Goal: Check status: Check status

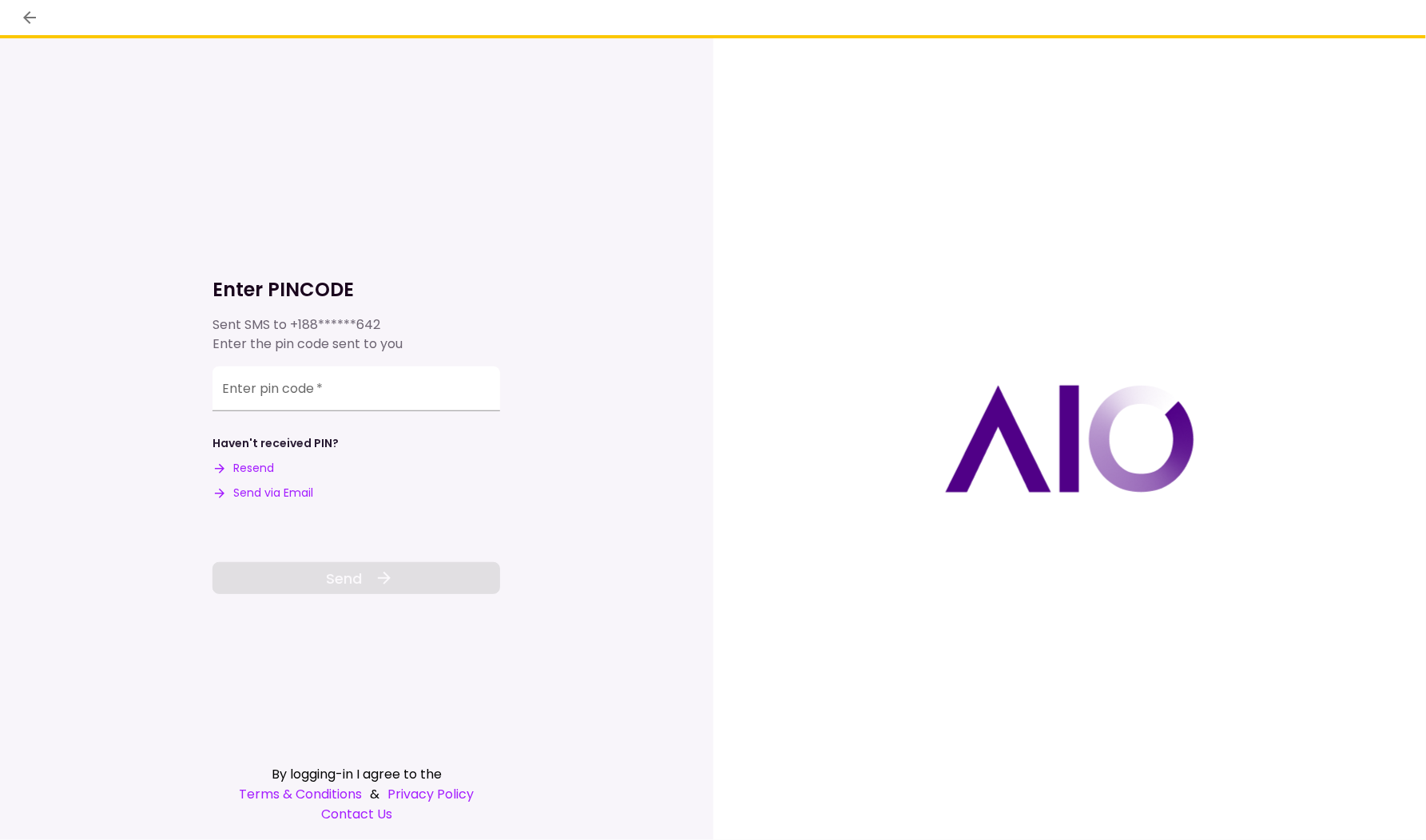
click at [274, 493] on button "Send via Email" at bounding box center [263, 493] width 101 height 17
click at [332, 407] on input "Enter pin code   *" at bounding box center [356, 386] width 288 height 44
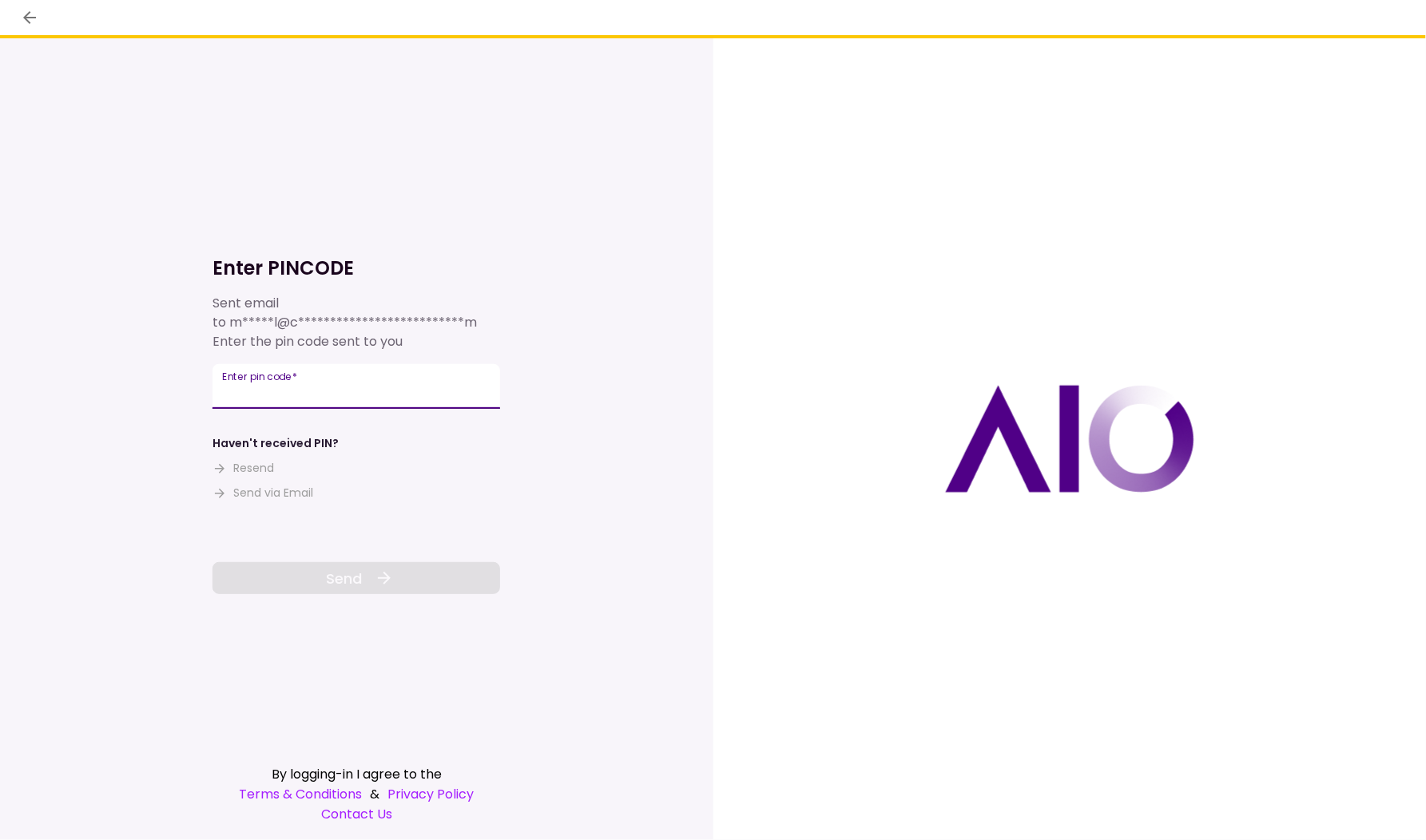
paste input "******"
type input "******"
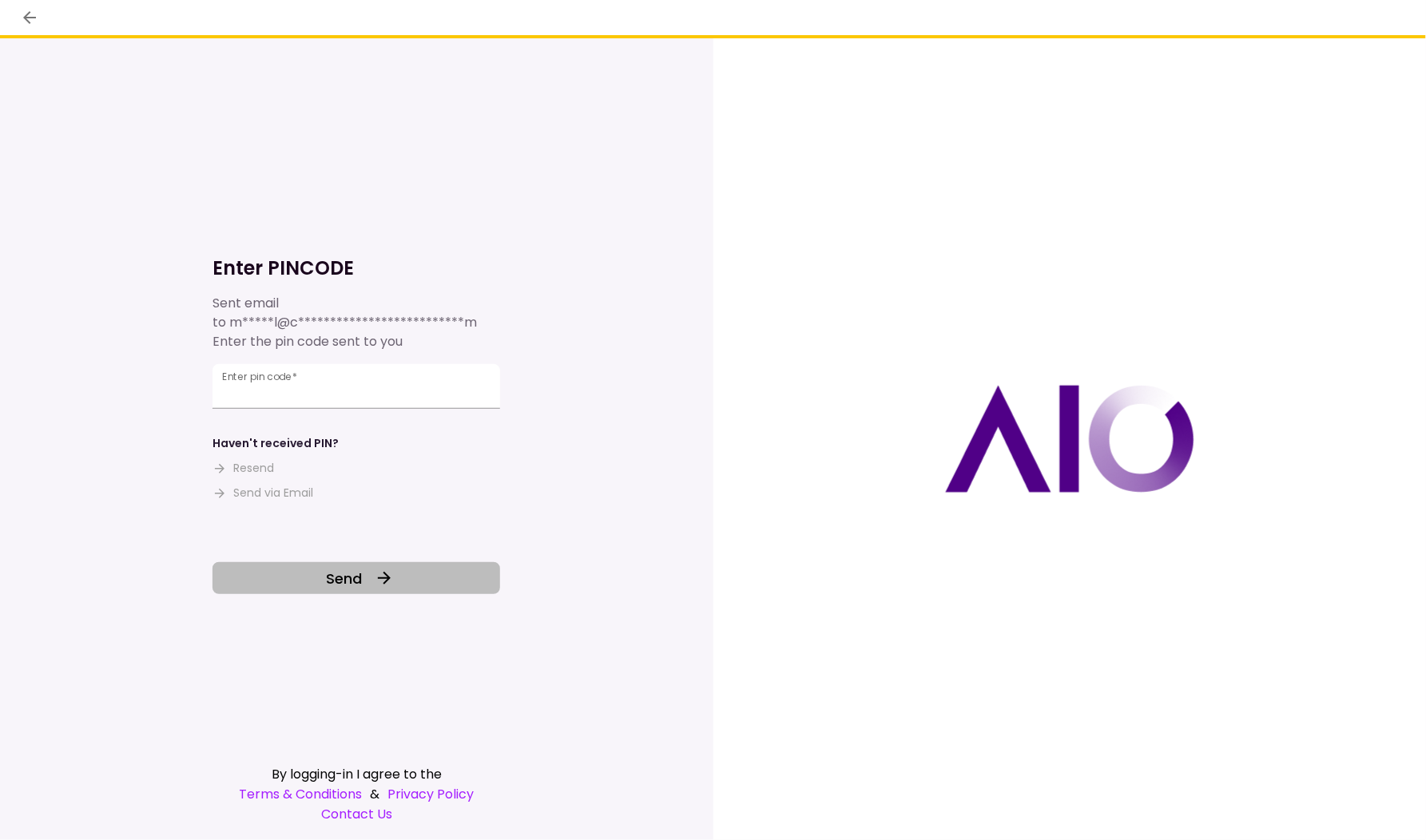
click at [373, 587] on button "Send" at bounding box center [356, 578] width 288 height 32
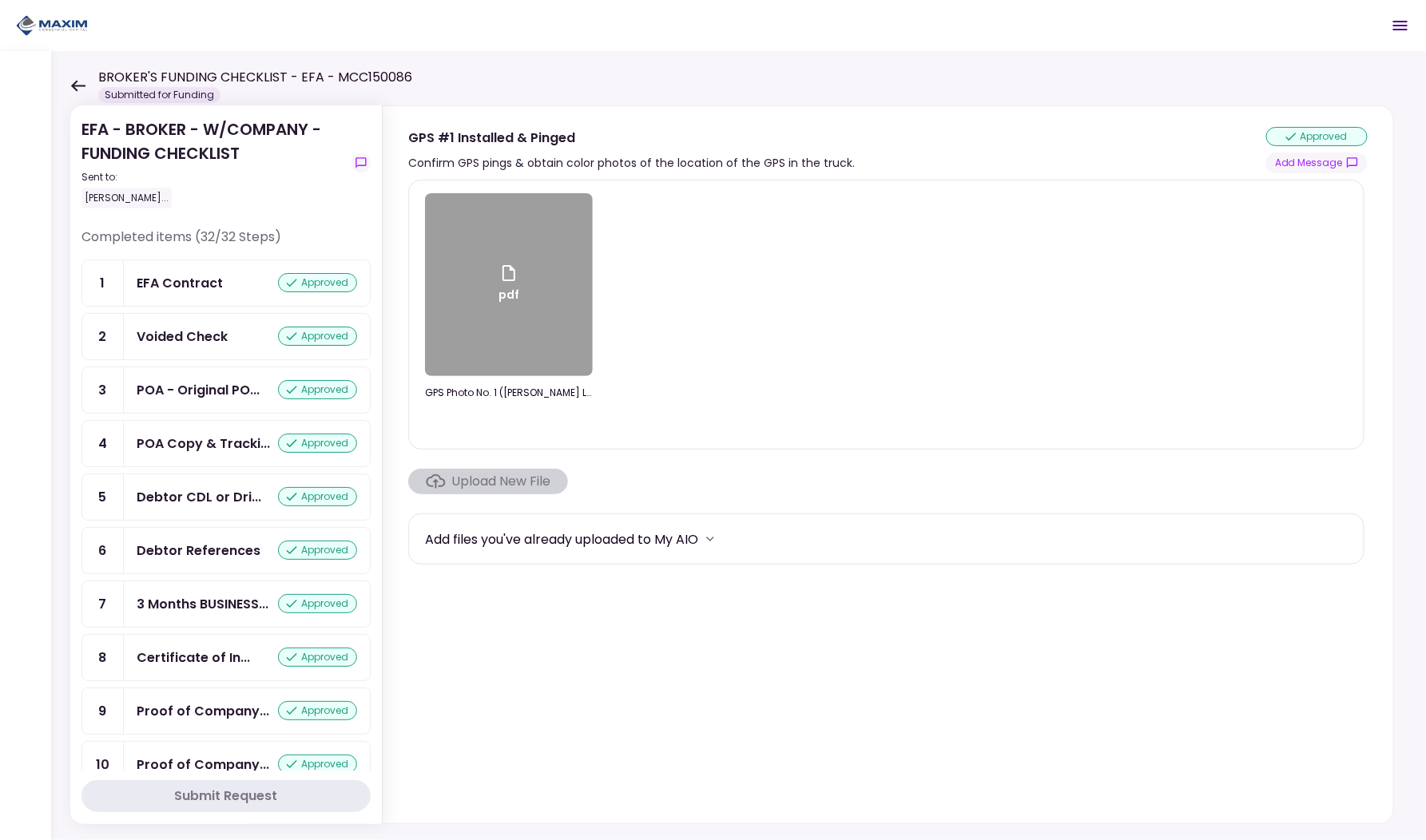
click at [71, 85] on icon at bounding box center [78, 85] width 14 height 11
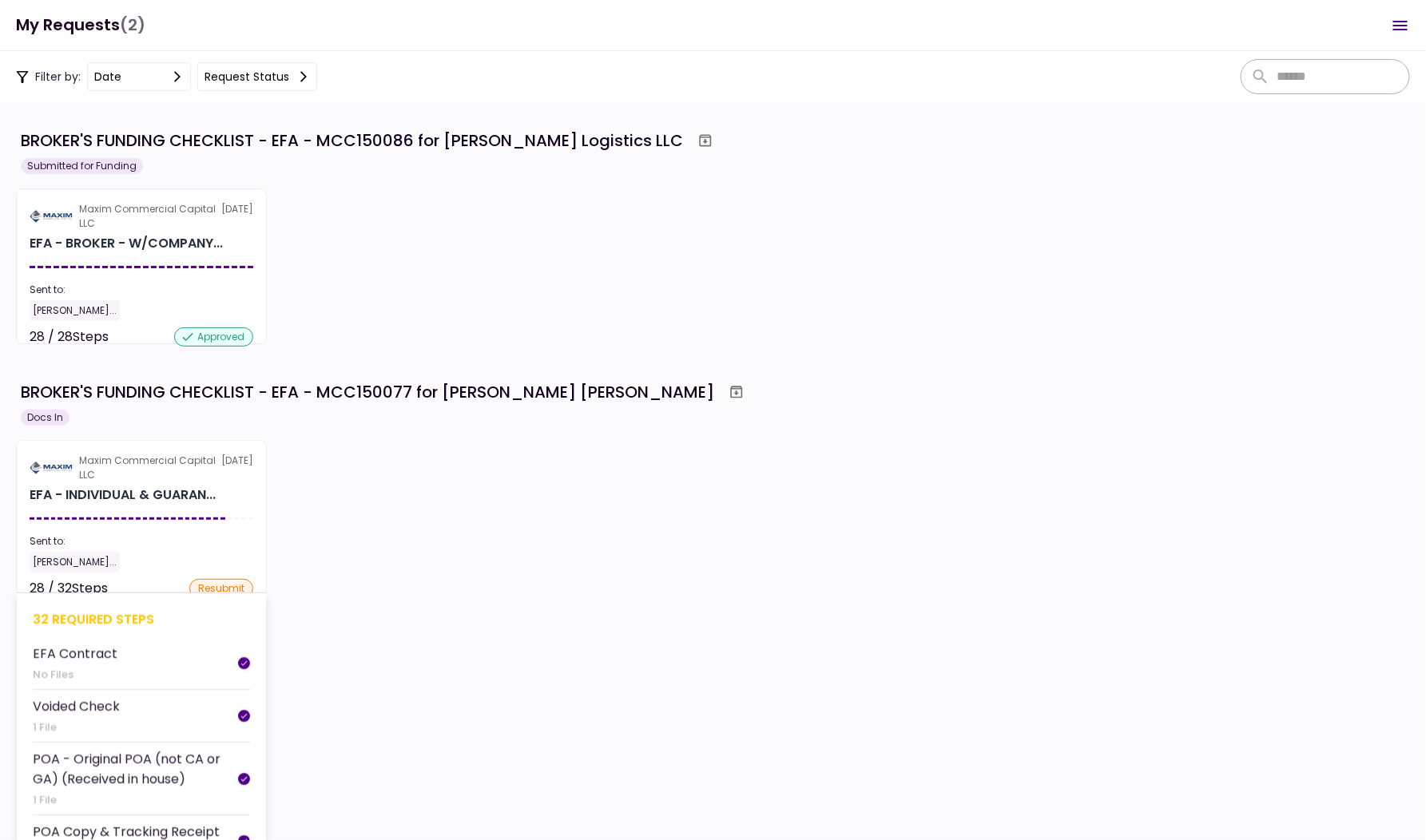
click at [214, 517] on section "Maxim Commercial Capital LLC [DATE] EFA - INDIVIDUAL & GUARAN... Sent to: [PERS…" at bounding box center [141, 519] width 251 height 156
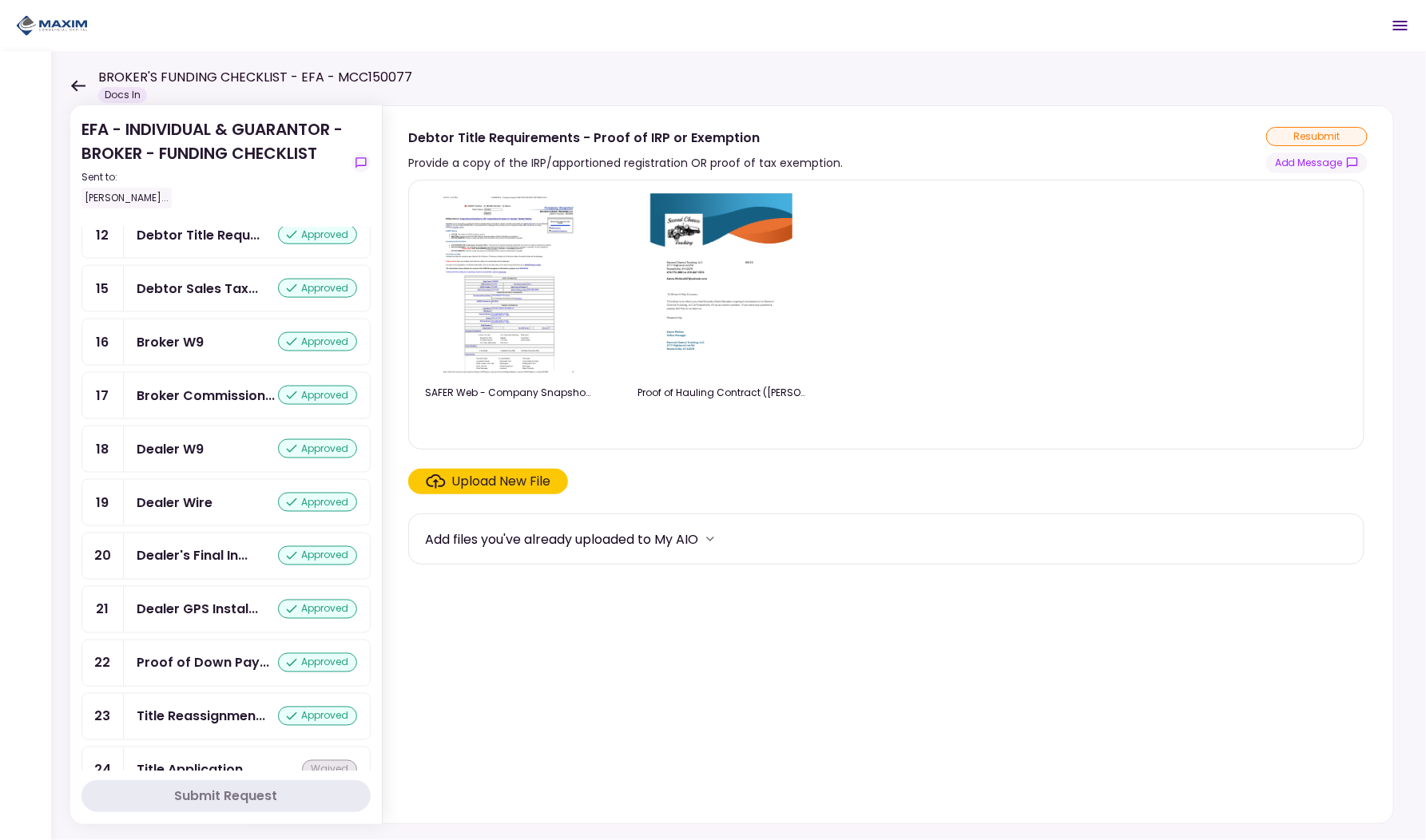
scroll to position [995, 0]
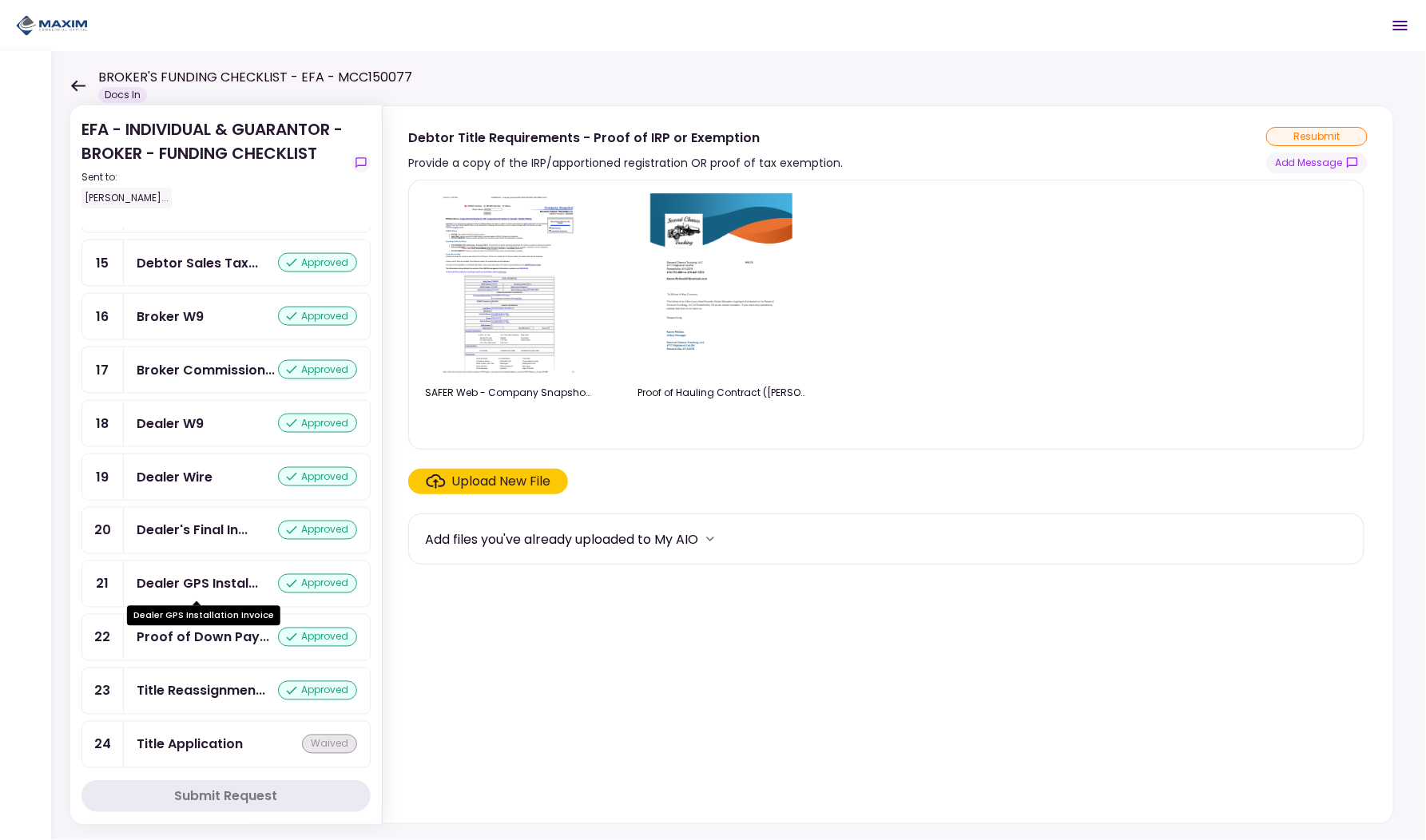
click at [196, 585] on div "Dealer GPS Instal..." at bounding box center [197, 584] width 122 height 20
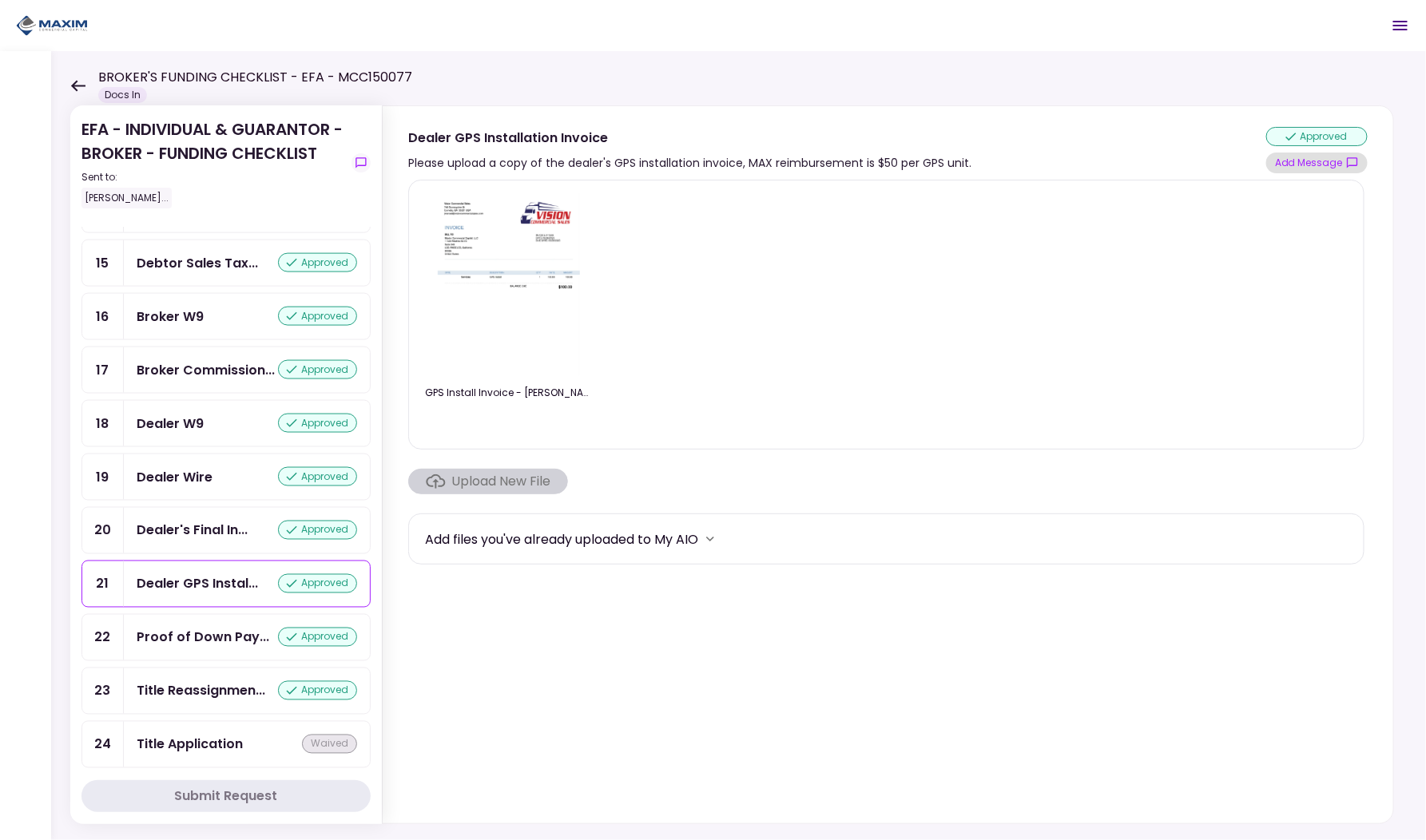
click at [1301, 163] on button "Add Message" at bounding box center [1317, 163] width 102 height 21
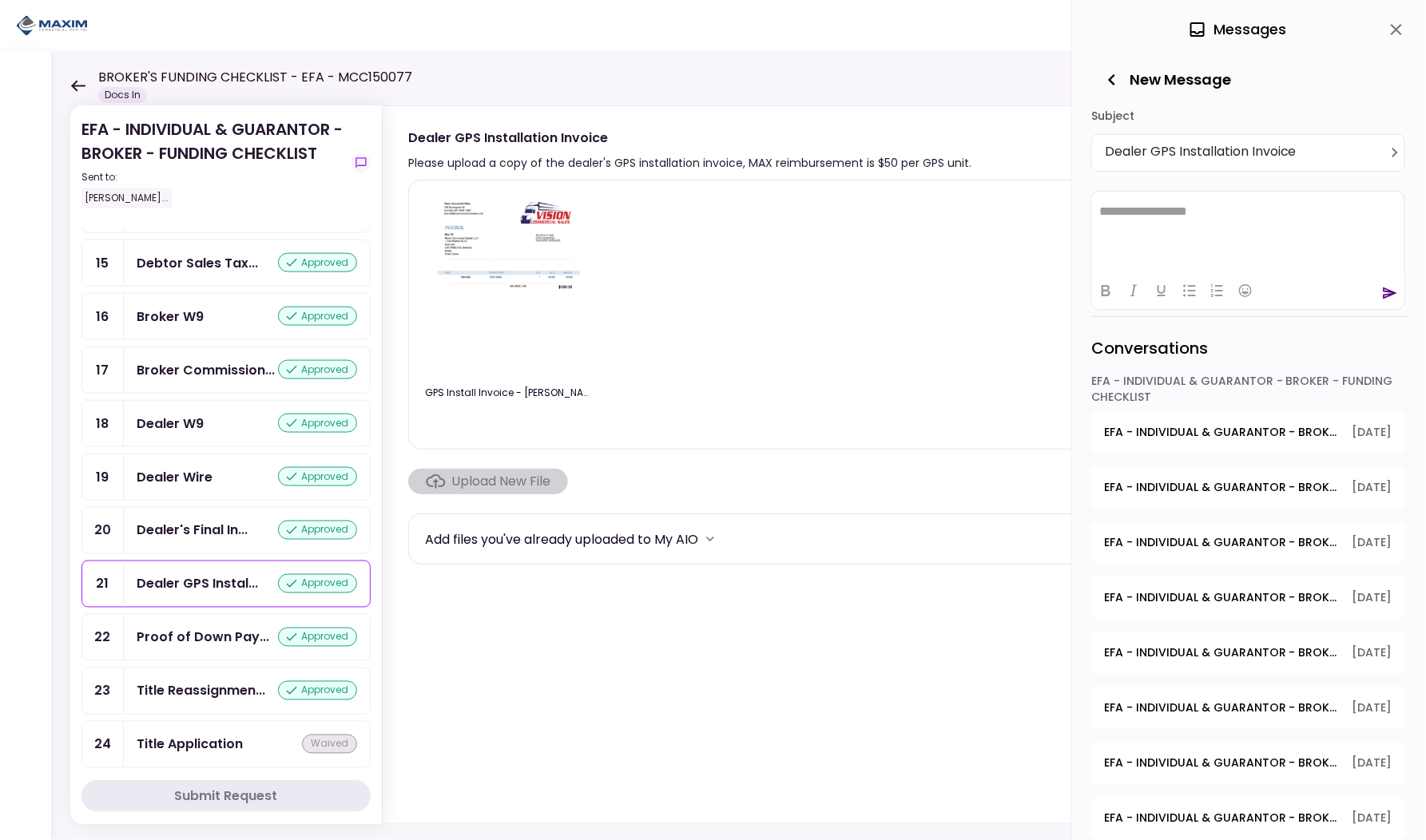
click at [1112, 76] on icon "button" at bounding box center [1111, 80] width 8 height 11
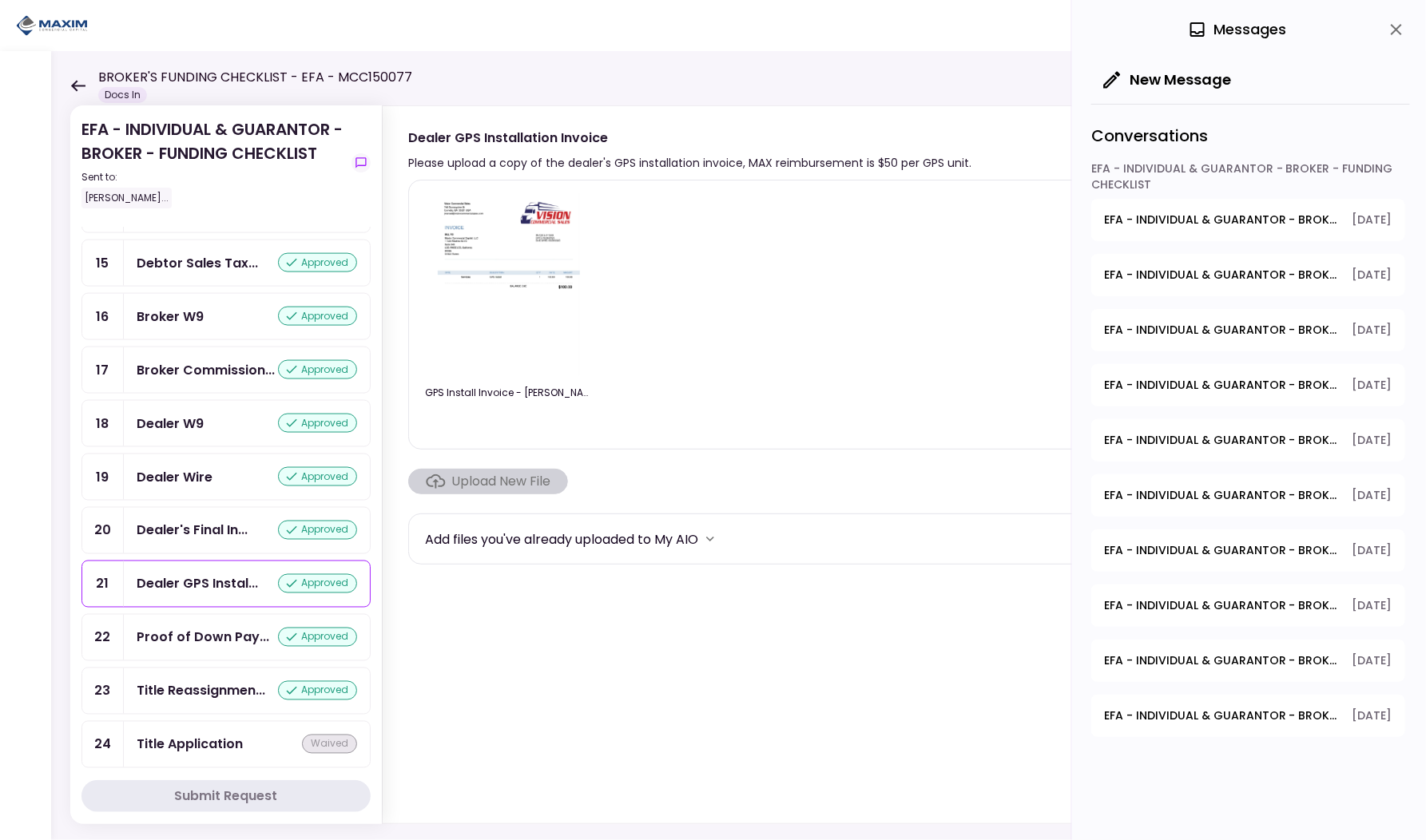
click at [1399, 25] on icon "close" at bounding box center [1397, 29] width 19 height 19
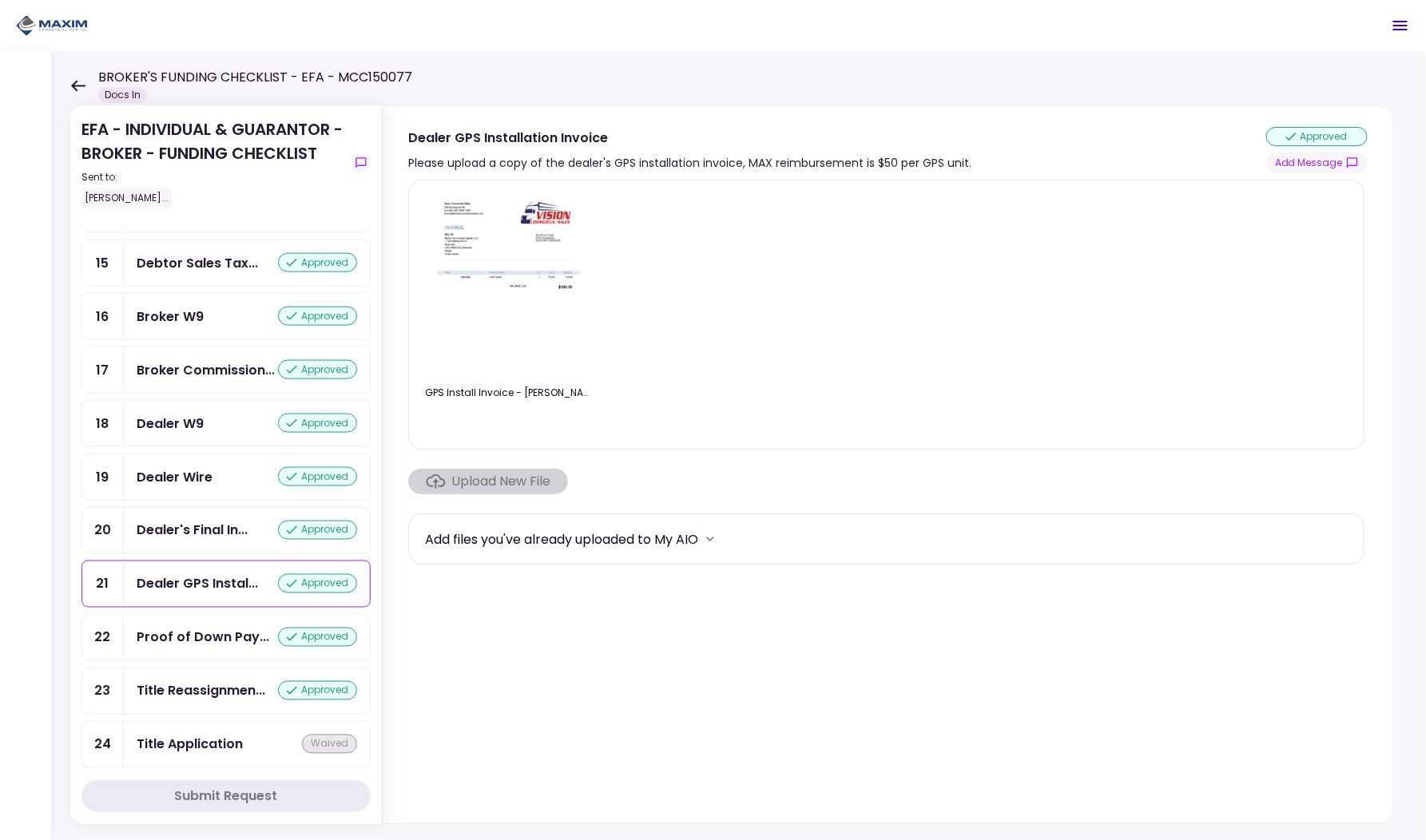
click at [200, 534] on div "Dealer's Final In..." at bounding box center [192, 531] width 111 height 20
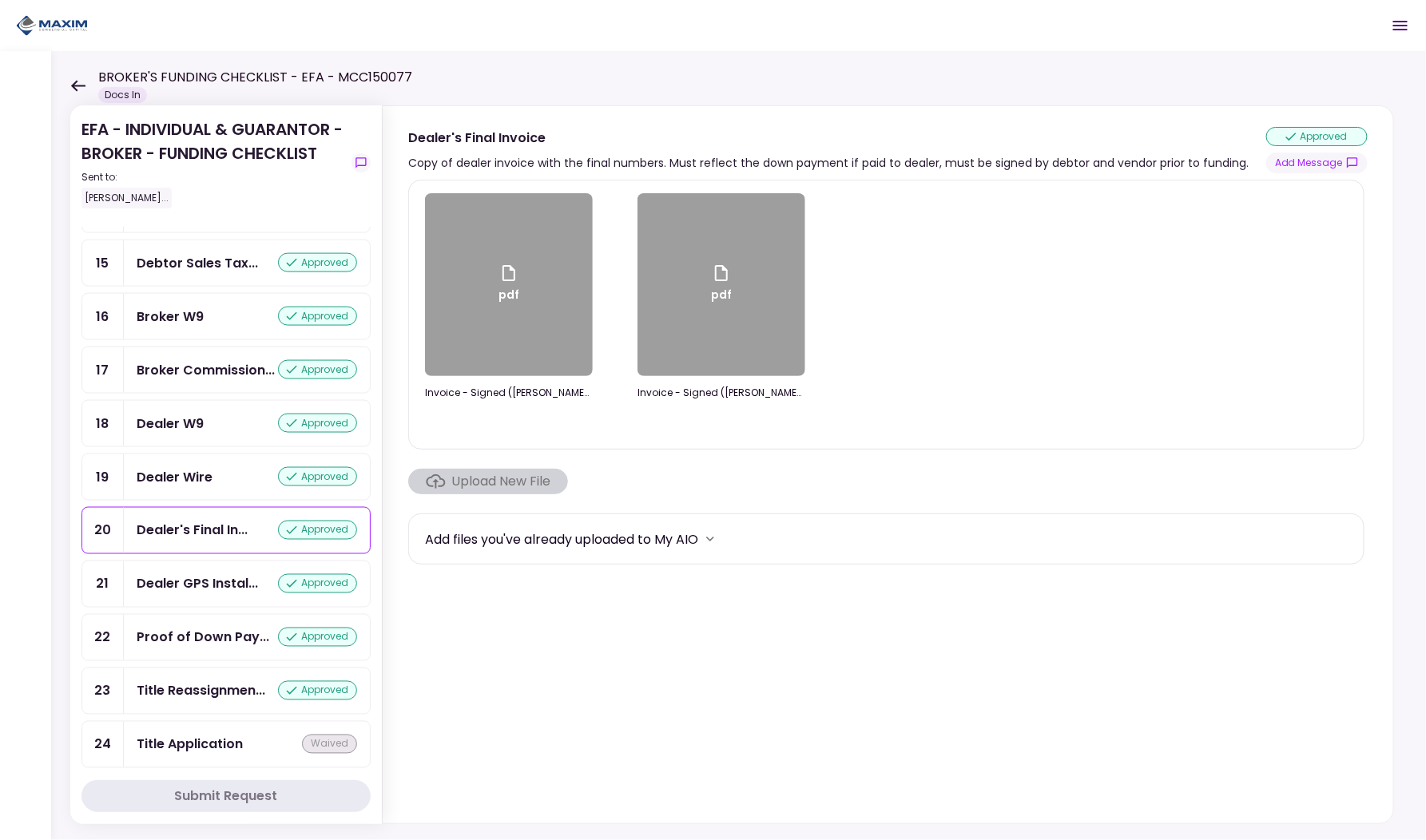
click at [201, 478] on div "Dealer Wire" at bounding box center [175, 477] width 76 height 20
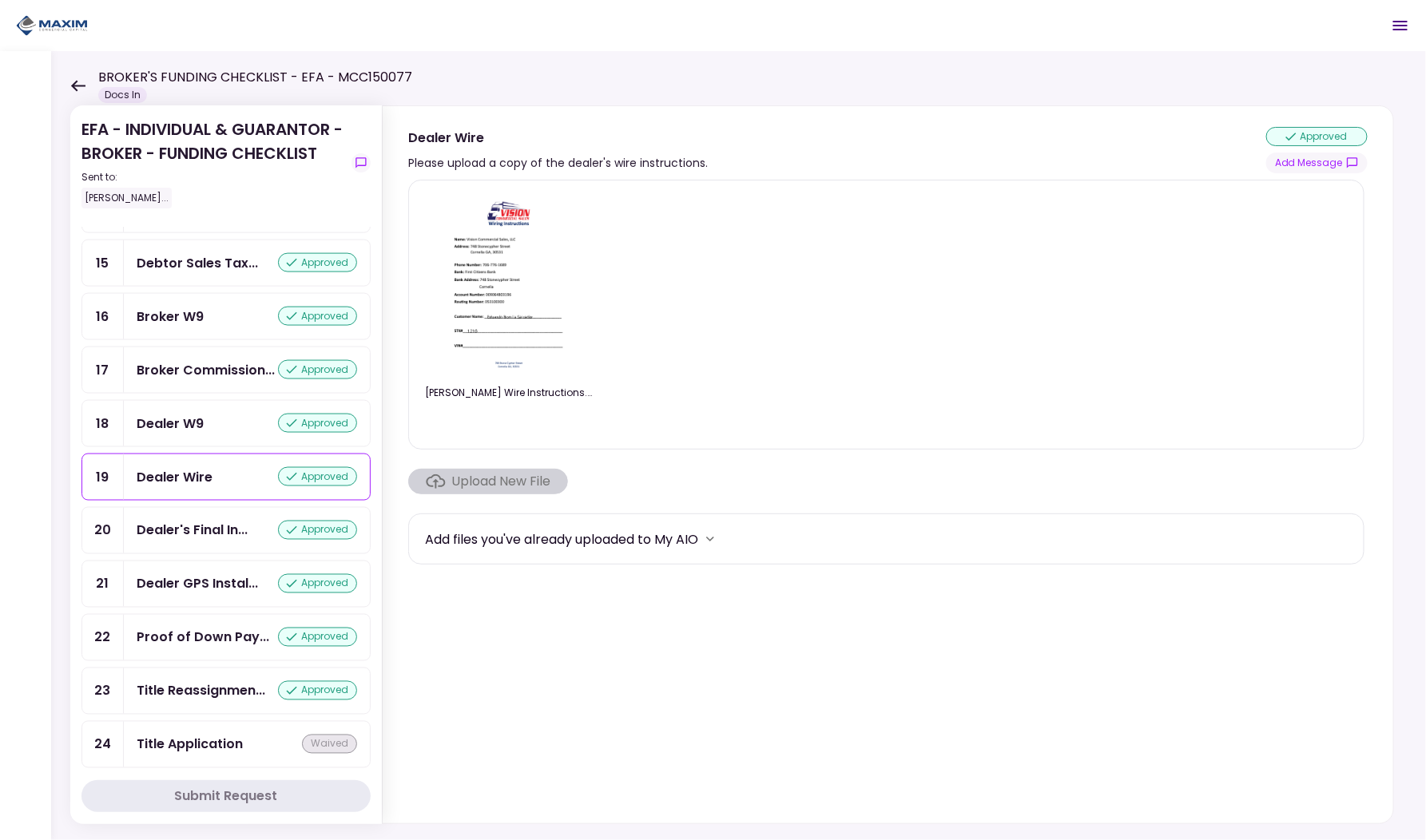
click at [201, 434] on div "Dealer W9" at bounding box center [170, 424] width 67 height 20
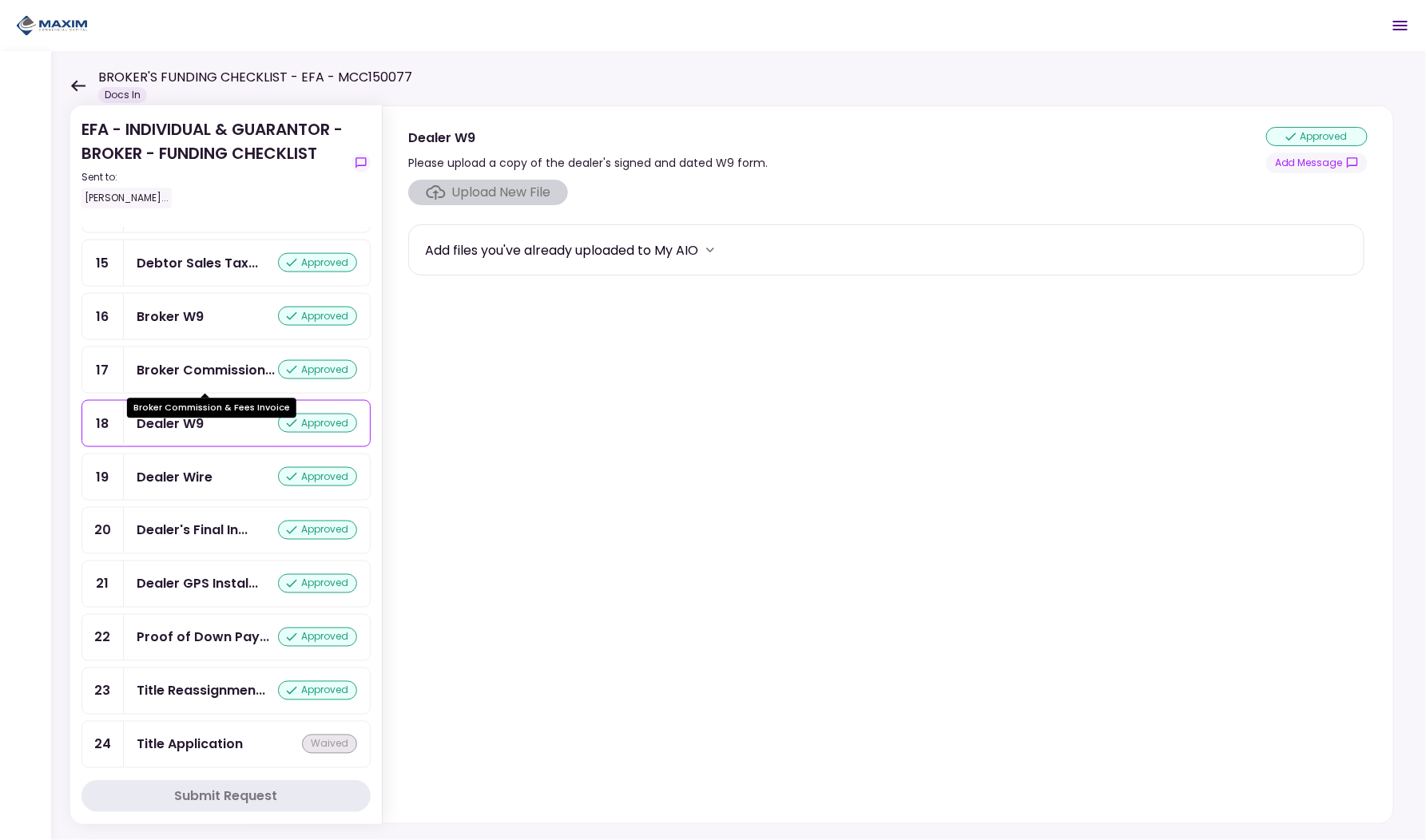
click at [205, 373] on div "Broker Commission..." at bounding box center [206, 370] width 138 height 20
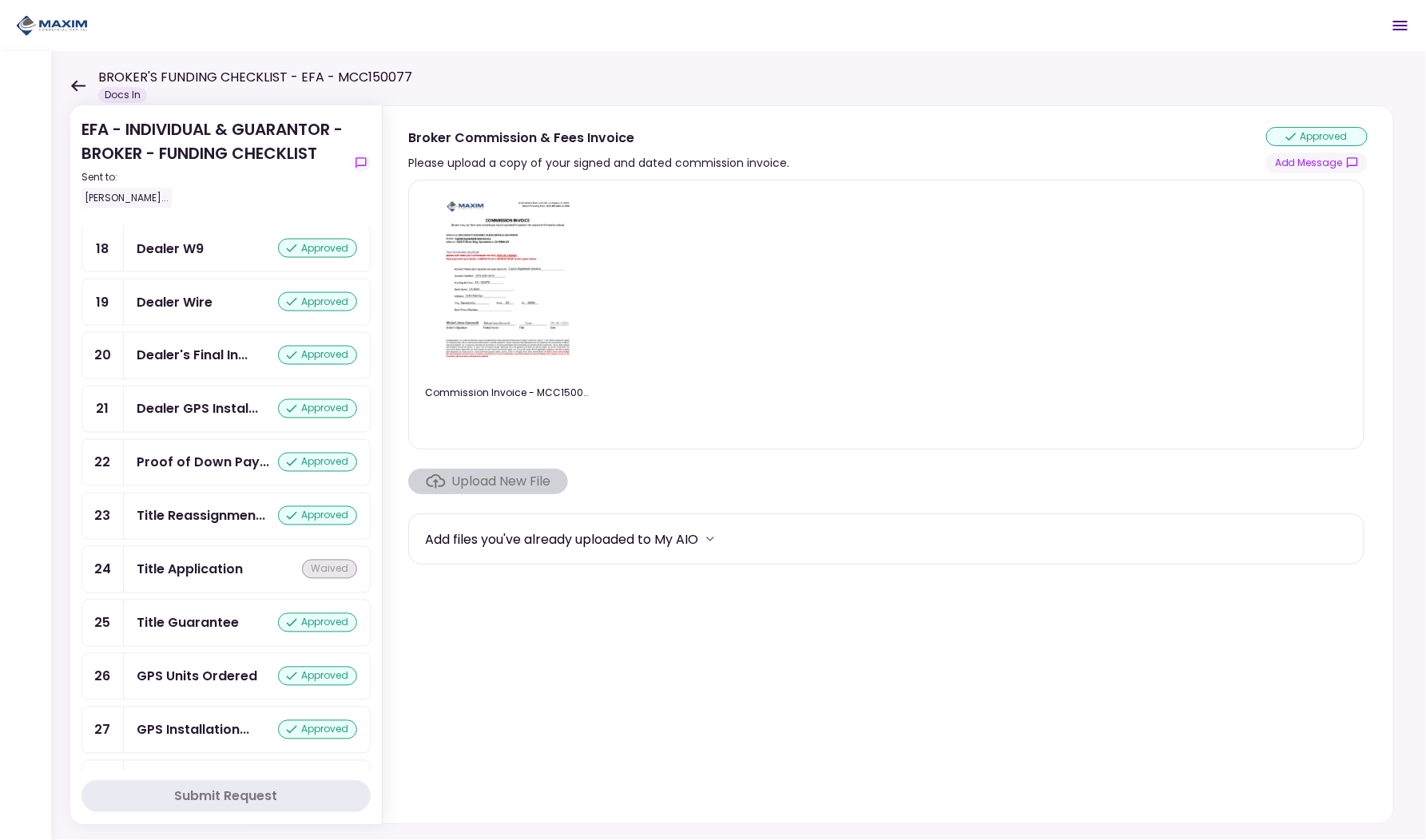
scroll to position [1367, 0]
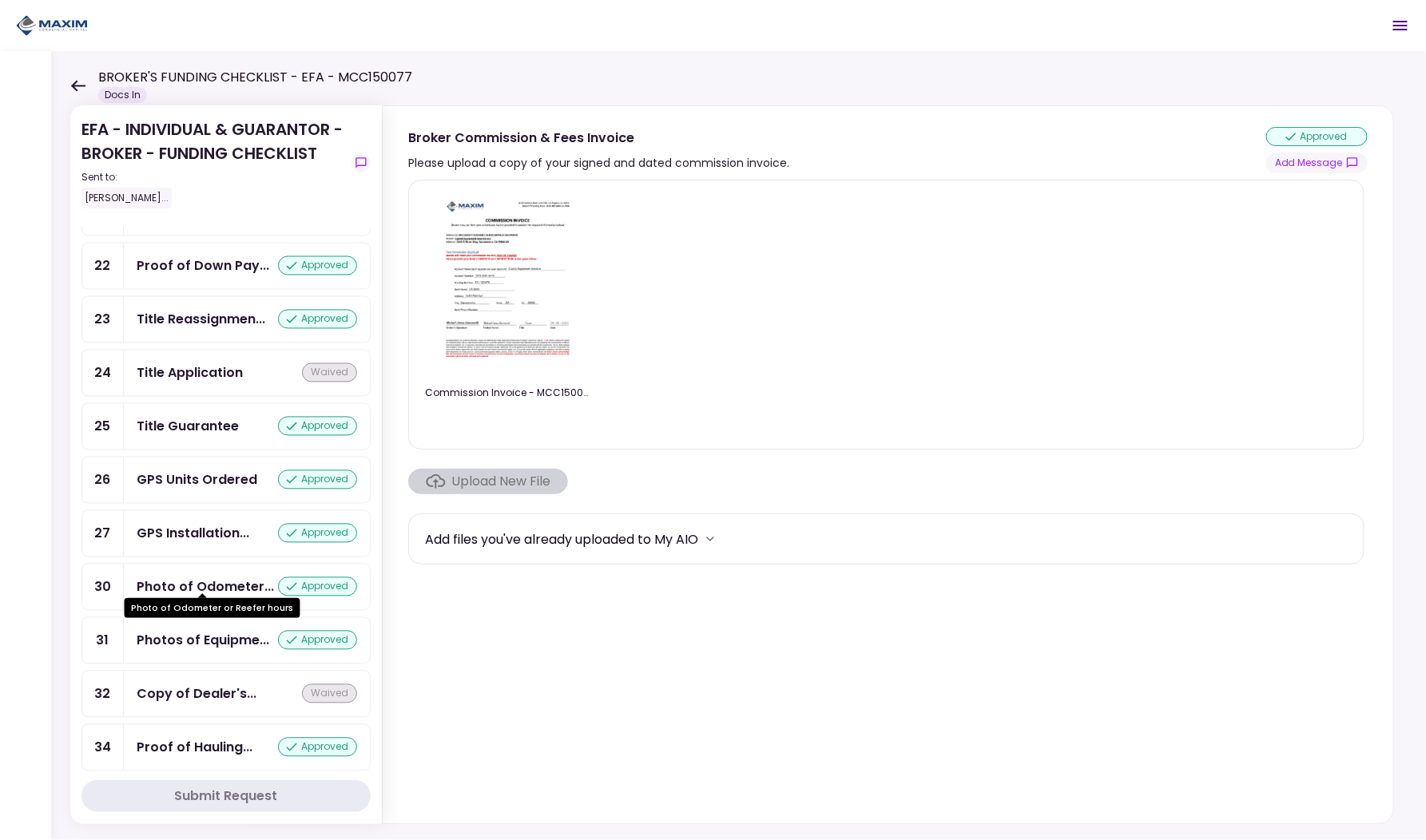
click at [199, 577] on div "Photo of Odometer..." at bounding box center [206, 587] width 138 height 20
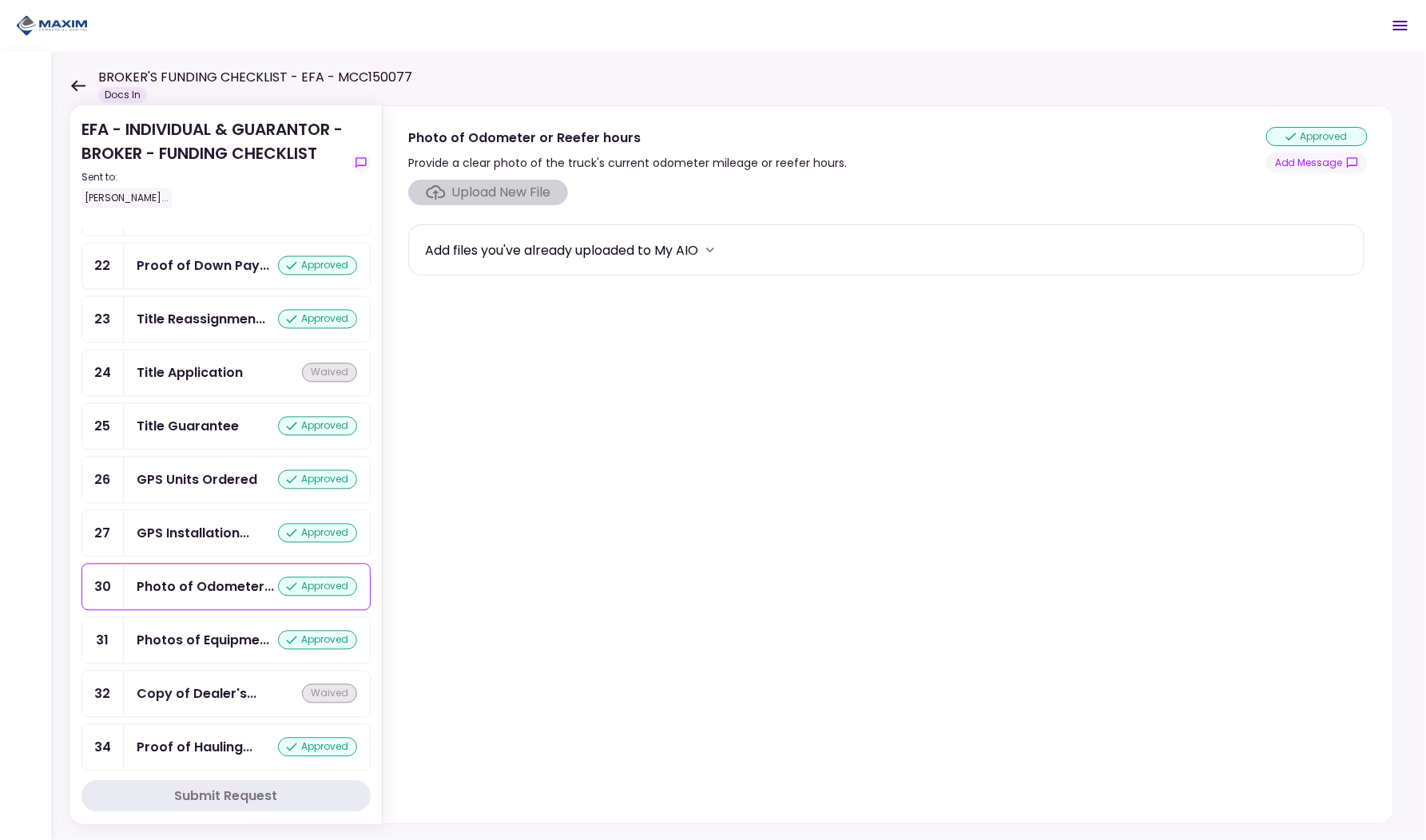
click at [201, 618] on div "Photos of Equipme... approved" at bounding box center [247, 641] width 246 height 45
click at [191, 459] on div "GPS Units Ordered approved" at bounding box center [247, 480] width 246 height 45
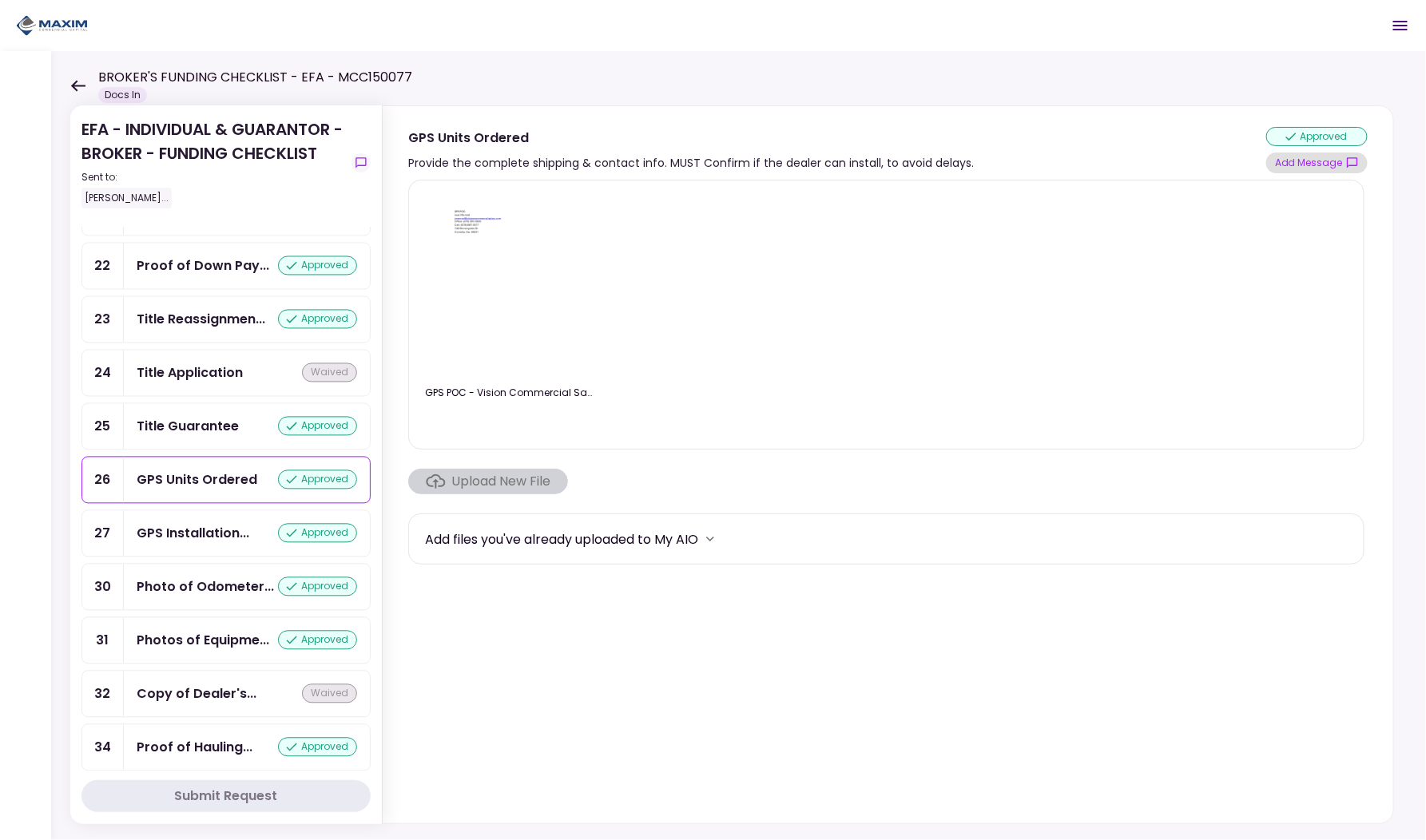
click at [1326, 158] on button "Add Message" at bounding box center [1317, 163] width 102 height 21
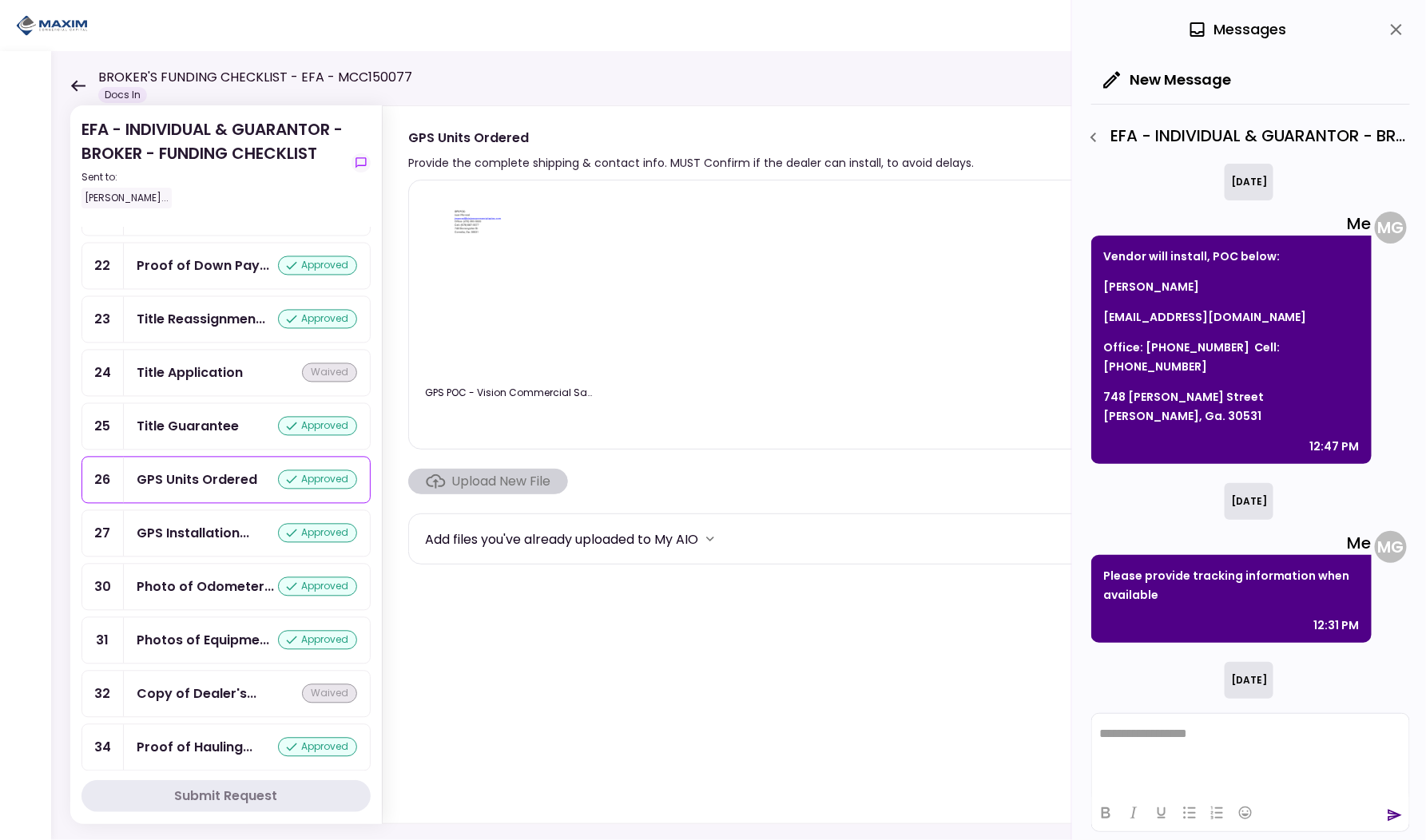
scroll to position [254, 0]
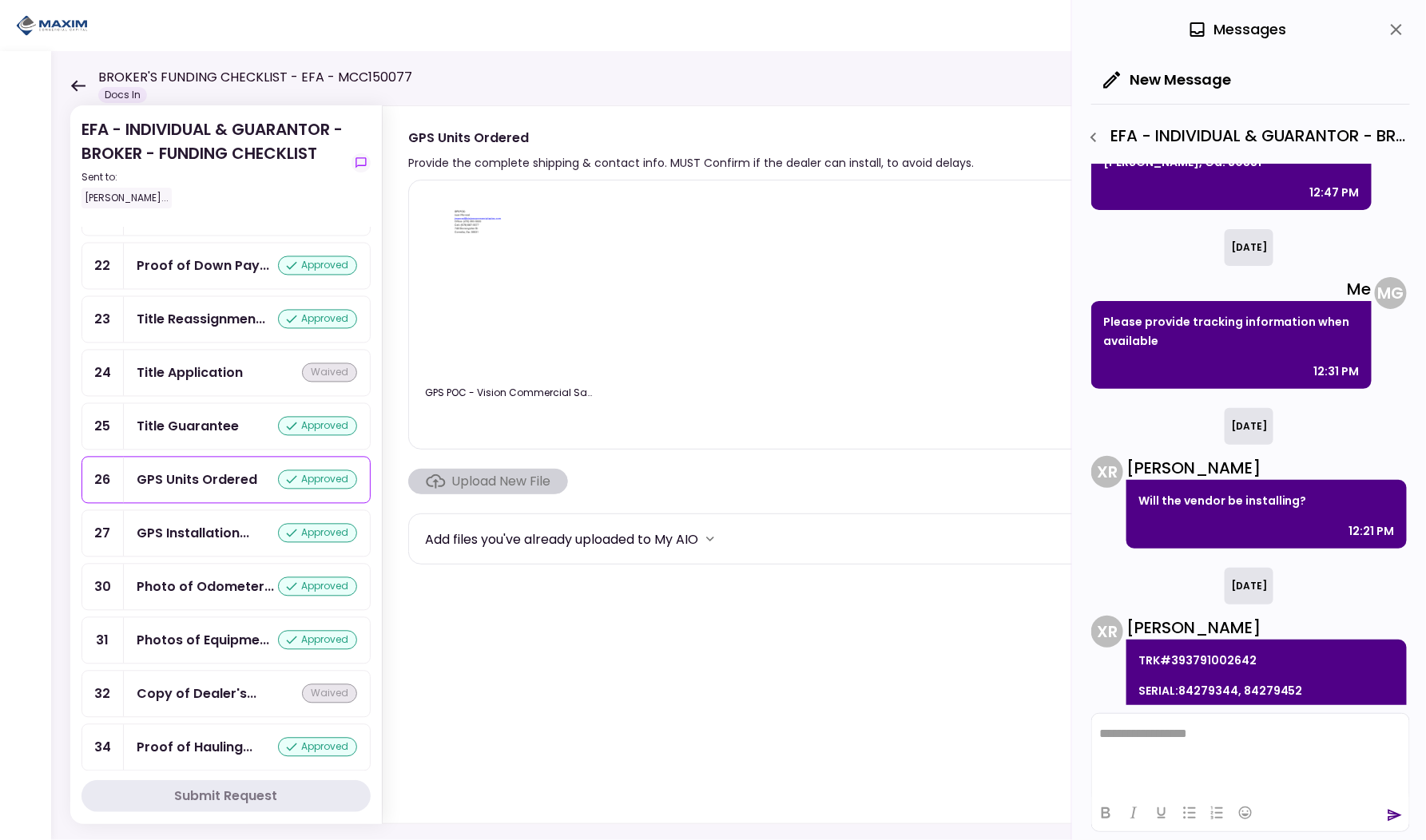
click at [1197, 651] on p "TRK#393791002642" at bounding box center [1267, 660] width 257 height 19
copy p "393791002642"
